Goal: Task Accomplishment & Management: Manage account settings

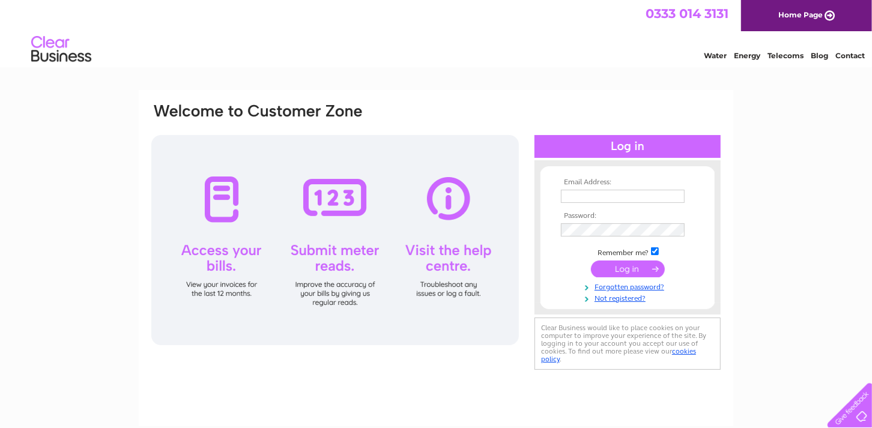
type input "kasia.vastano@highrange.co.uk"
click at [564, 281] on link "Forgotten password?" at bounding box center [629, 286] width 136 height 11
click at [612, 266] on input "submit" at bounding box center [628, 269] width 74 height 17
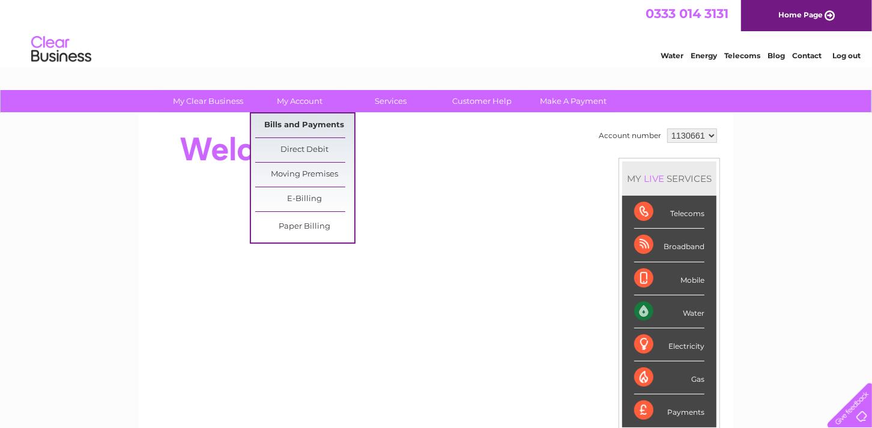
click at [289, 124] on link "Bills and Payments" at bounding box center [304, 126] width 99 height 24
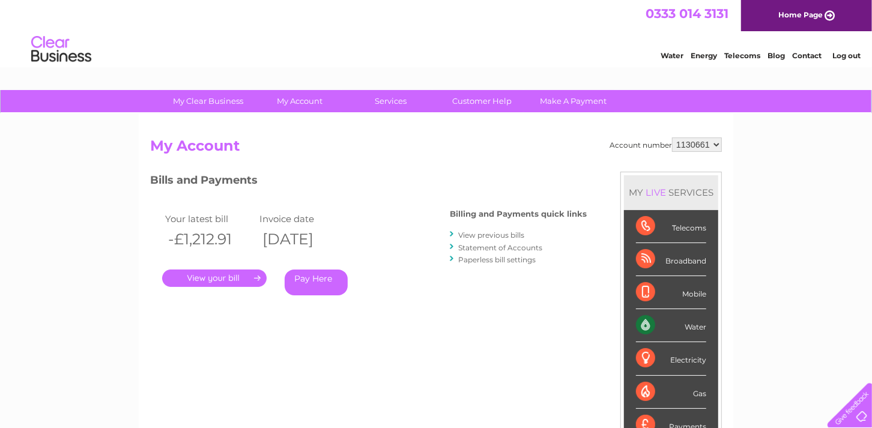
click at [223, 276] on link "." at bounding box center [214, 278] width 105 height 17
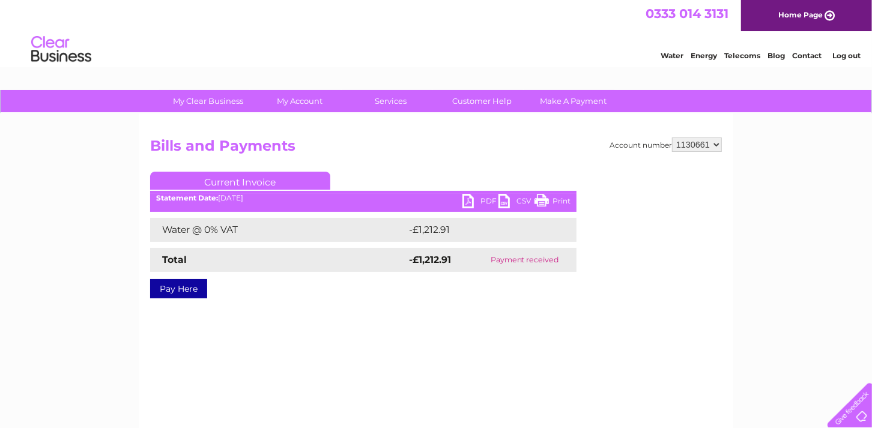
click at [475, 198] on link "PDF" at bounding box center [481, 202] width 36 height 17
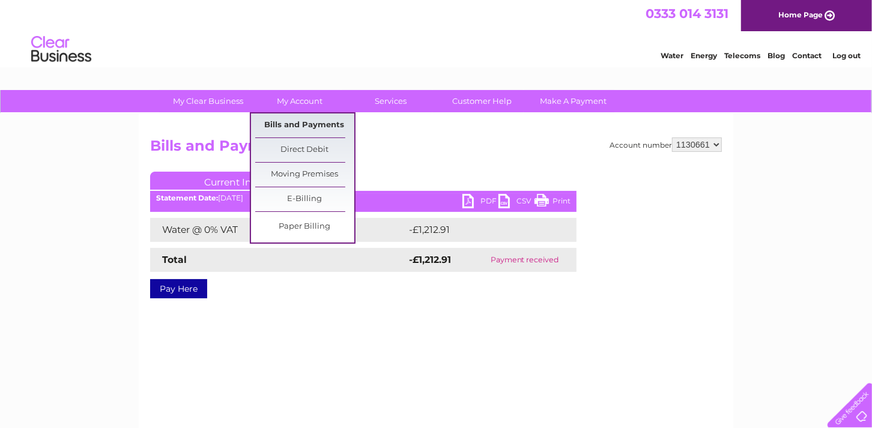
click at [291, 124] on link "Bills and Payments" at bounding box center [304, 126] width 99 height 24
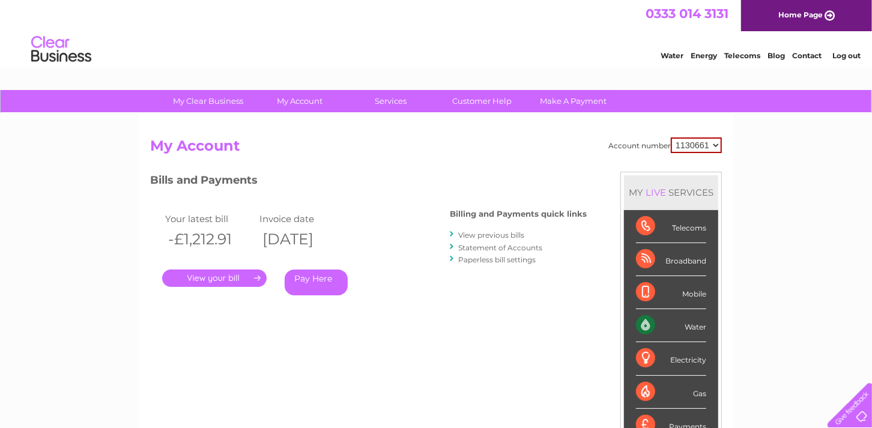
click at [484, 236] on link "View previous bills" at bounding box center [491, 235] width 66 height 9
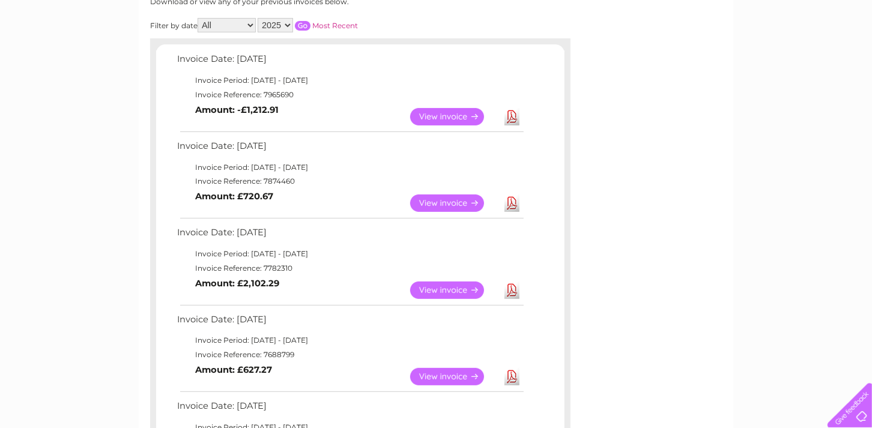
scroll to position [180, 0]
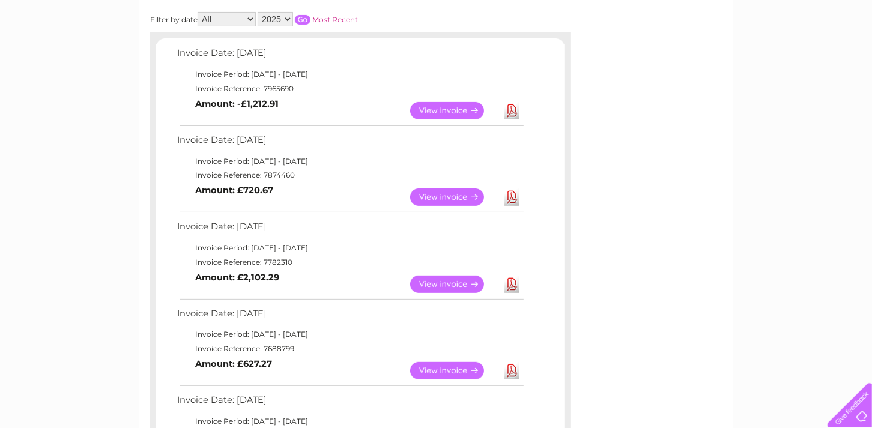
click at [438, 189] on link "View" at bounding box center [454, 197] width 88 height 17
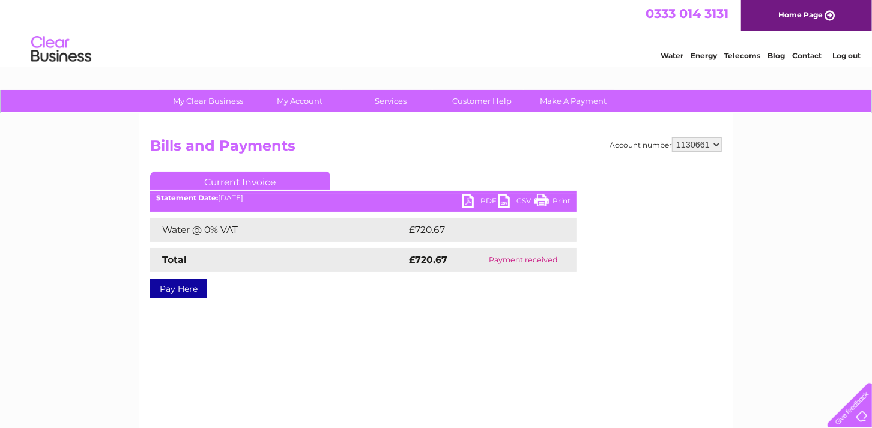
click at [466, 199] on link "PDF" at bounding box center [481, 202] width 36 height 17
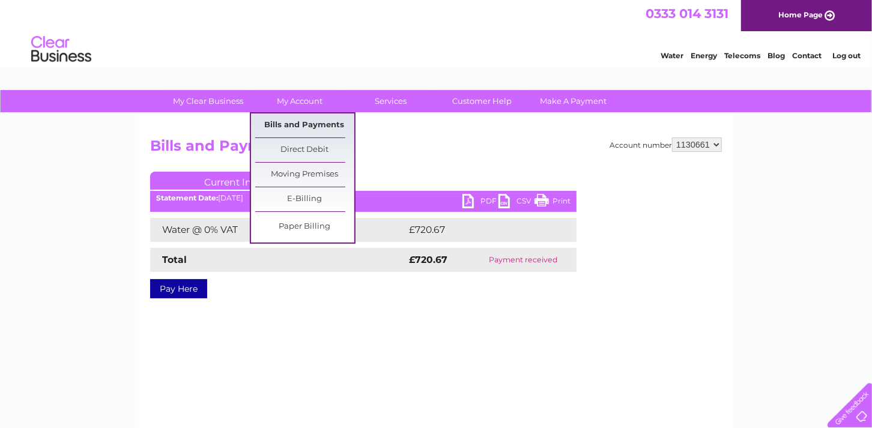
click at [304, 126] on link "Bills and Payments" at bounding box center [304, 126] width 99 height 24
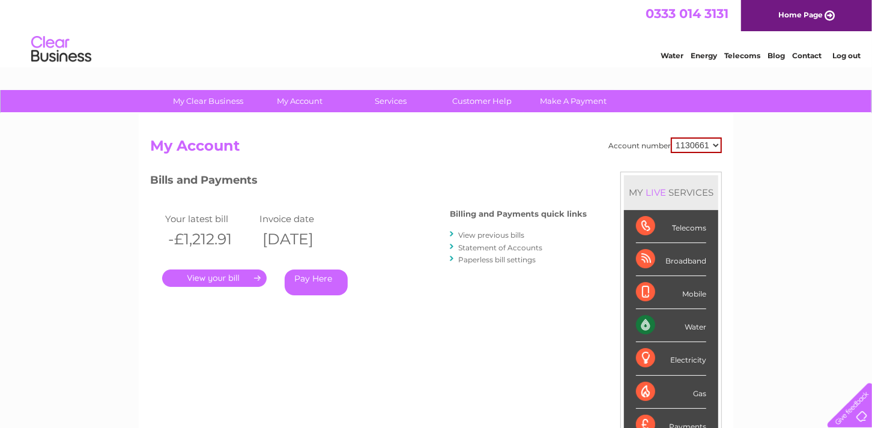
click at [488, 232] on link "View previous bills" at bounding box center [491, 235] width 66 height 9
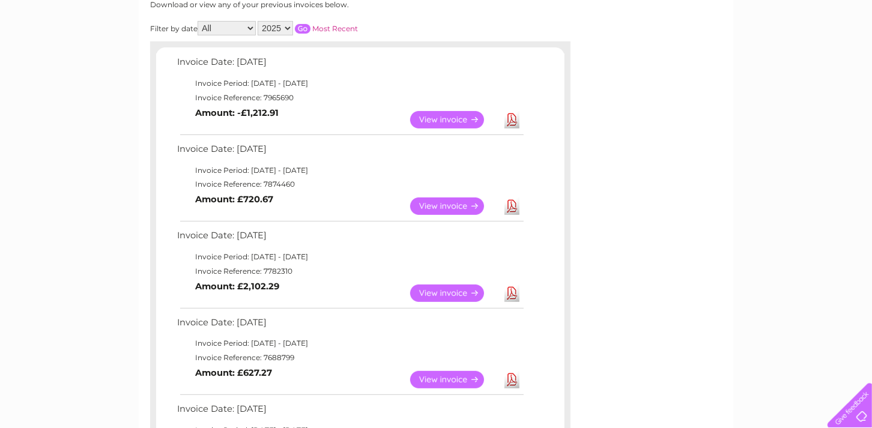
scroll to position [240, 0]
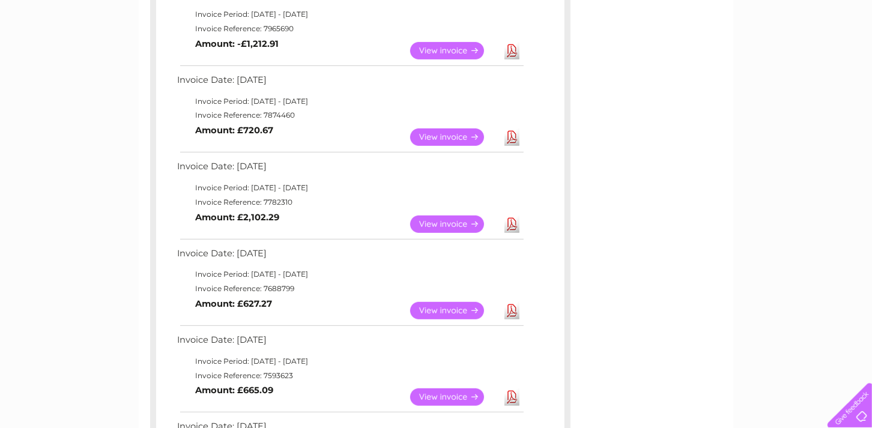
click at [426, 53] on link "View" at bounding box center [454, 50] width 88 height 17
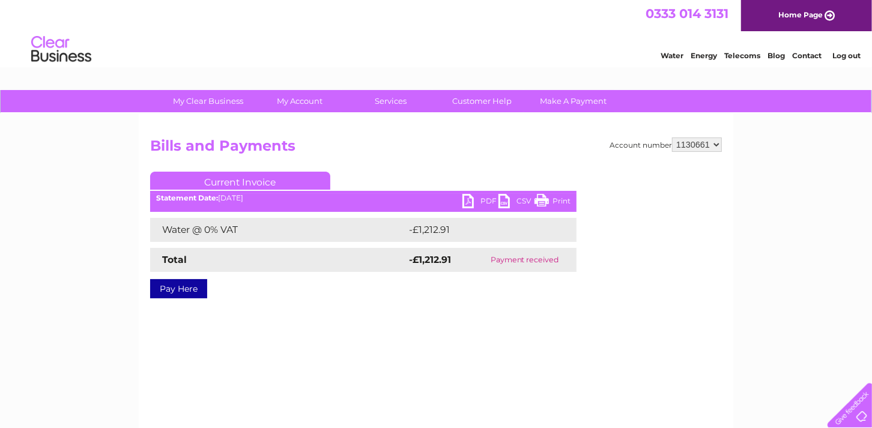
click at [464, 204] on link "PDF" at bounding box center [481, 202] width 36 height 17
